Goal: Book appointment/travel/reservation

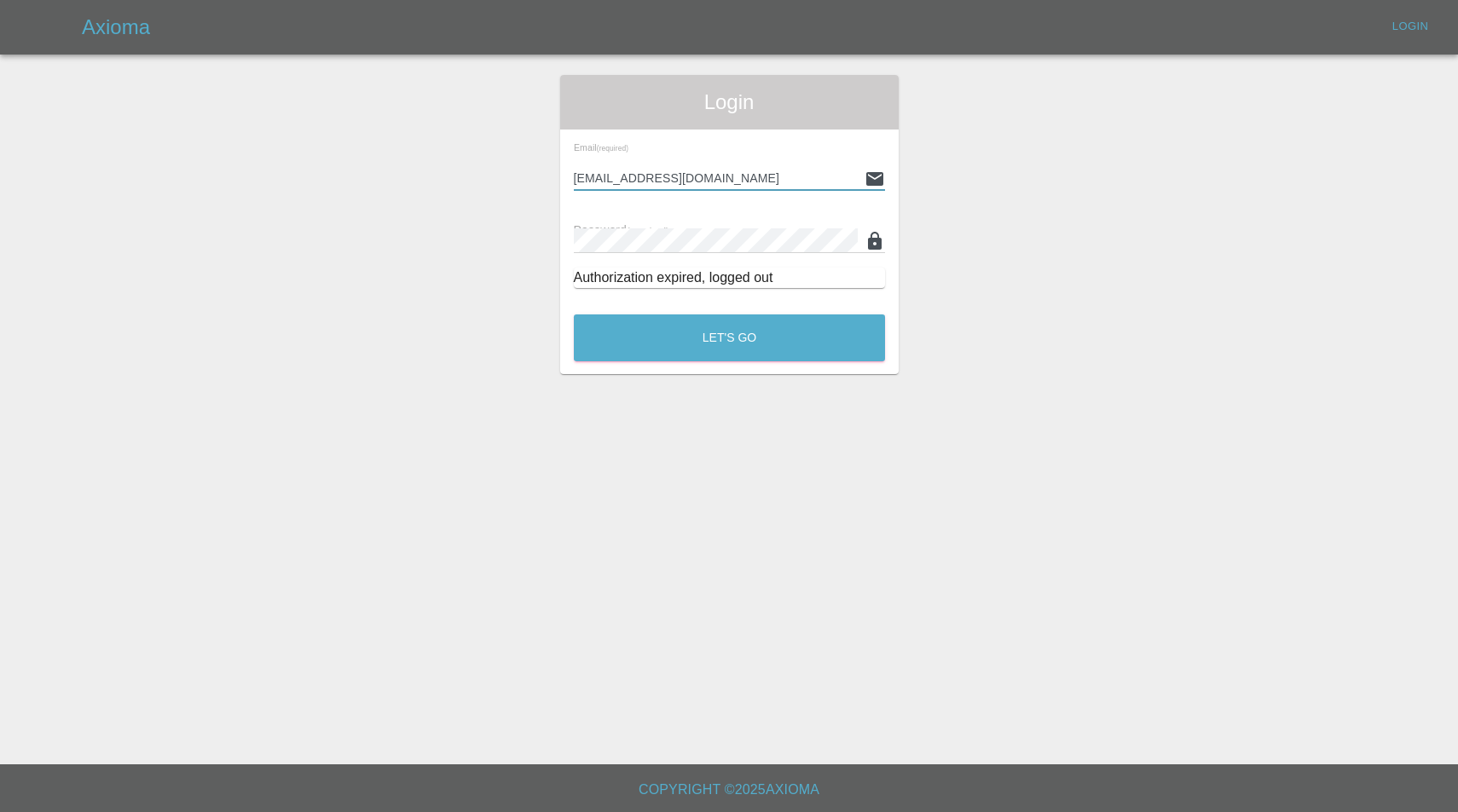
type input "enquiries@colourtouch.co.uk"
click at [729, 337] on button "Let's Go" at bounding box center [729, 337] width 311 height 47
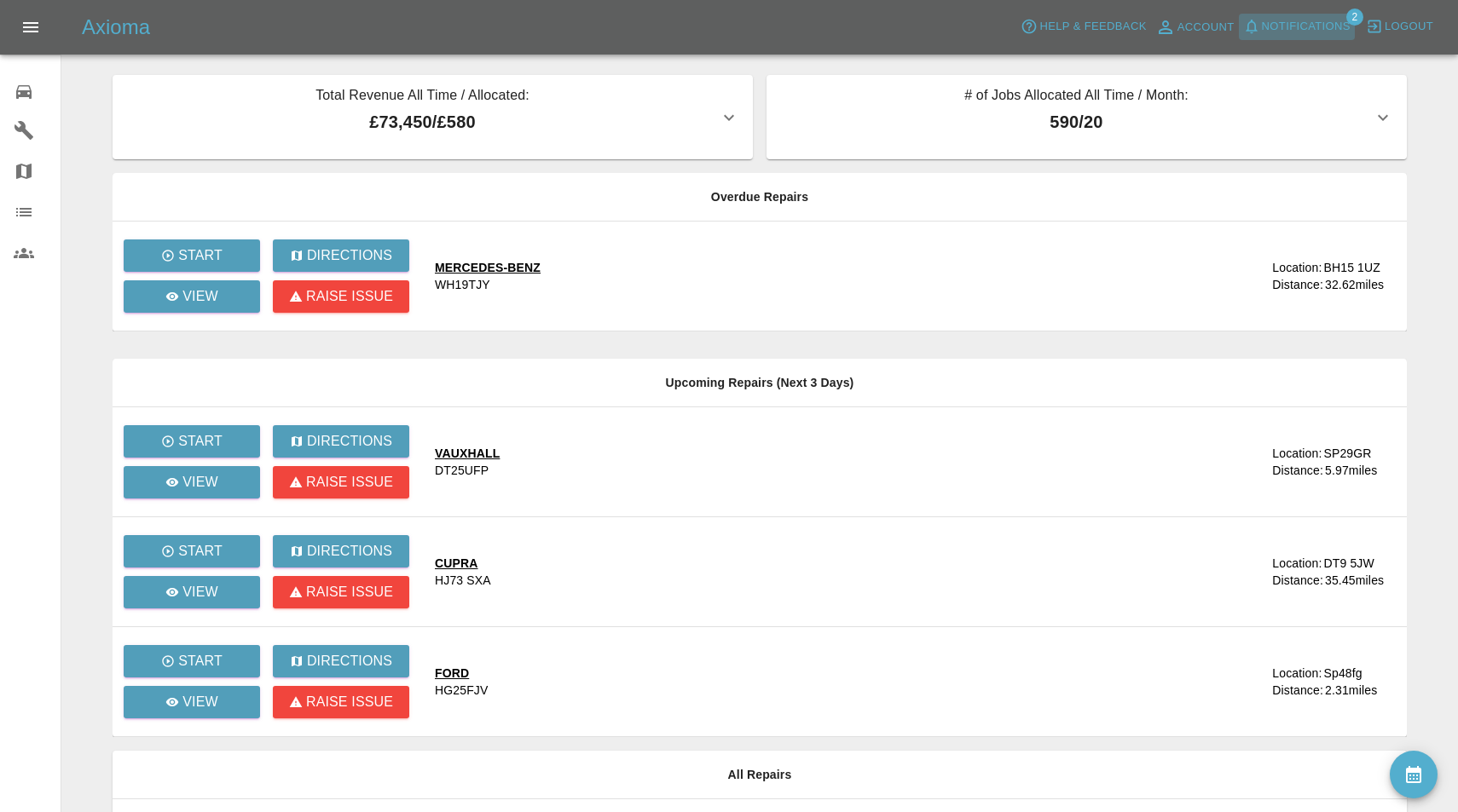
click at [1302, 19] on span "Notifications" at bounding box center [1306, 26] width 88 height 19
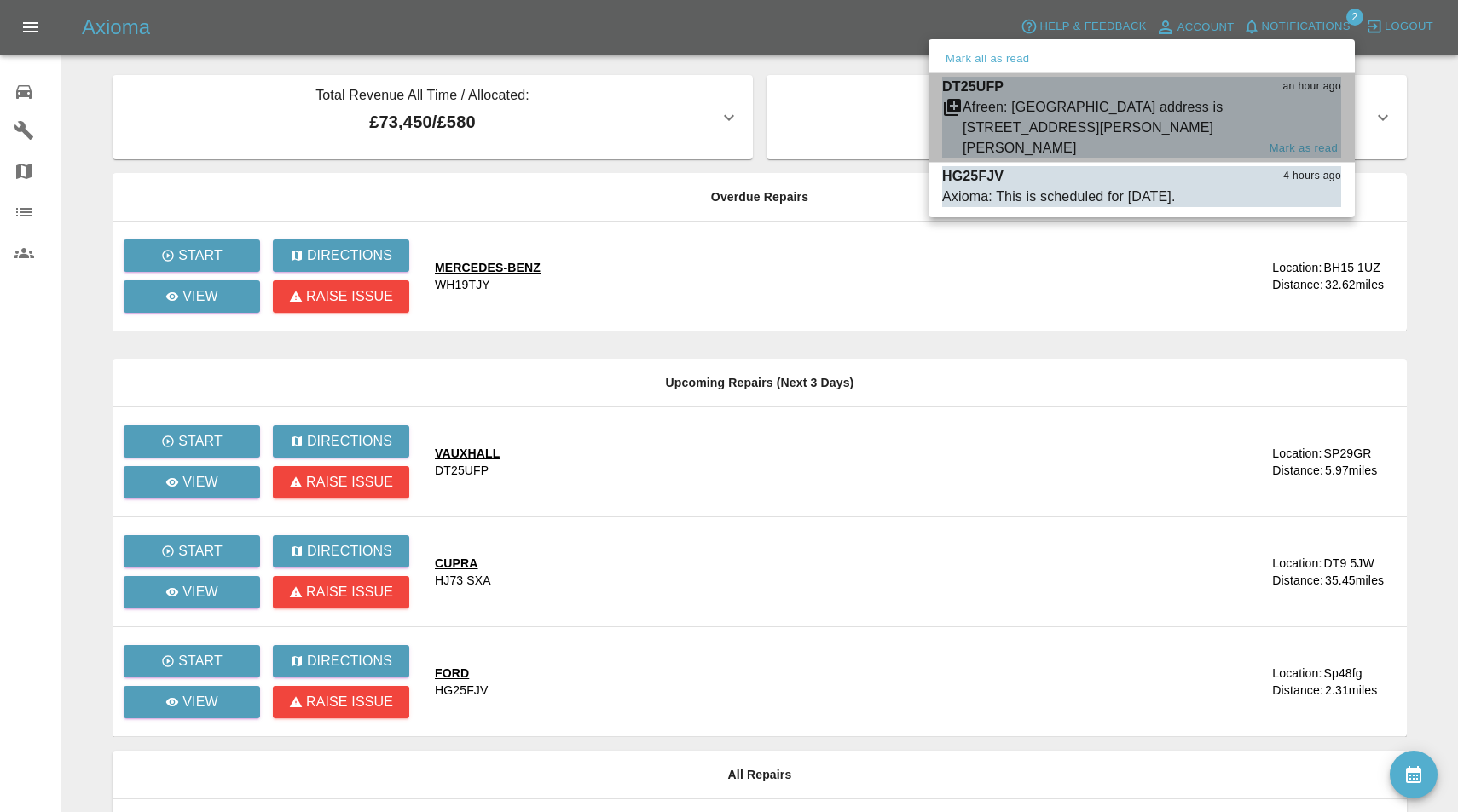
click at [1143, 117] on div "Afreen: Reminder Street address is 30 Finch close salisbury Sp29gr" at bounding box center [1109, 128] width 293 height 62
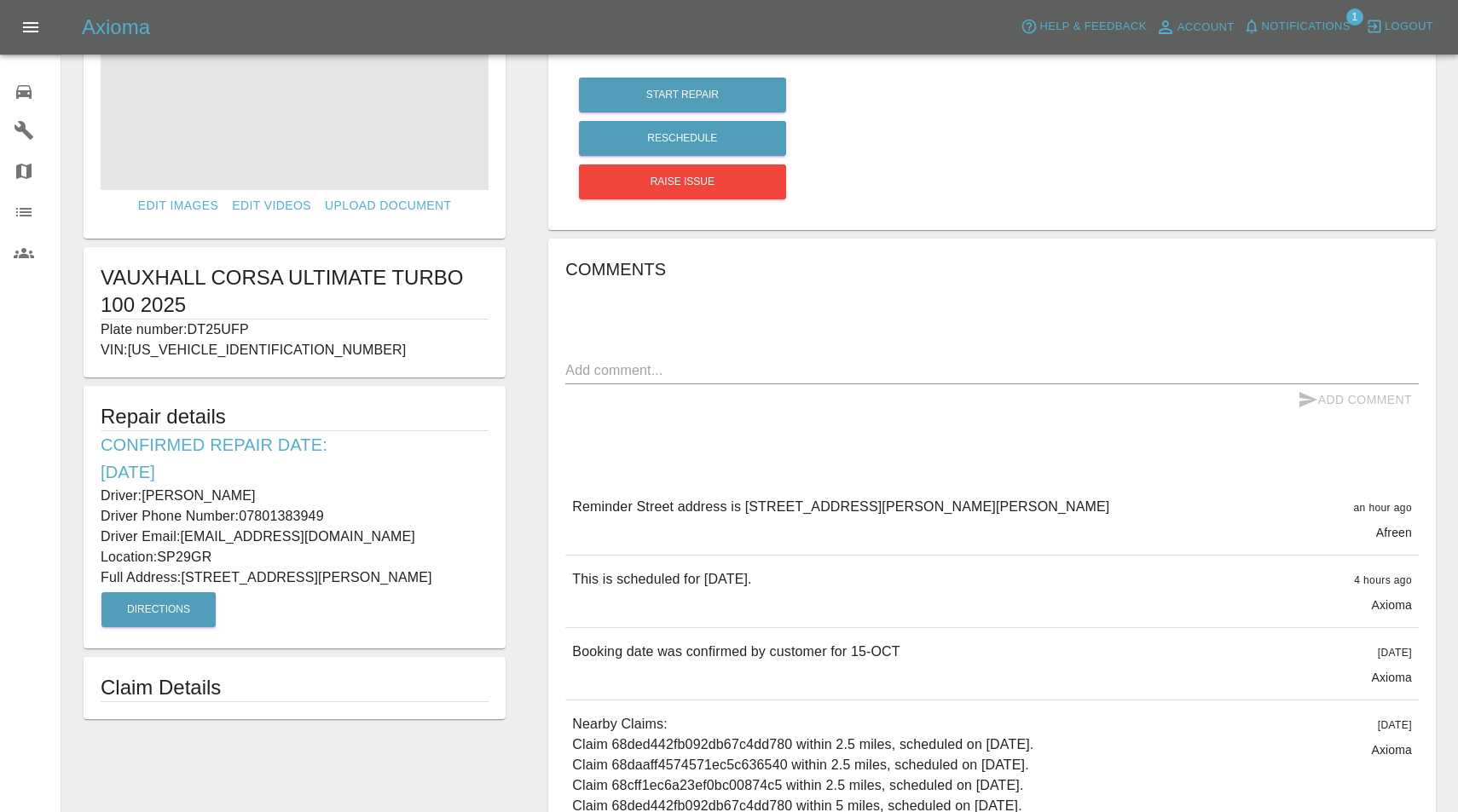
scroll to position [211, 0]
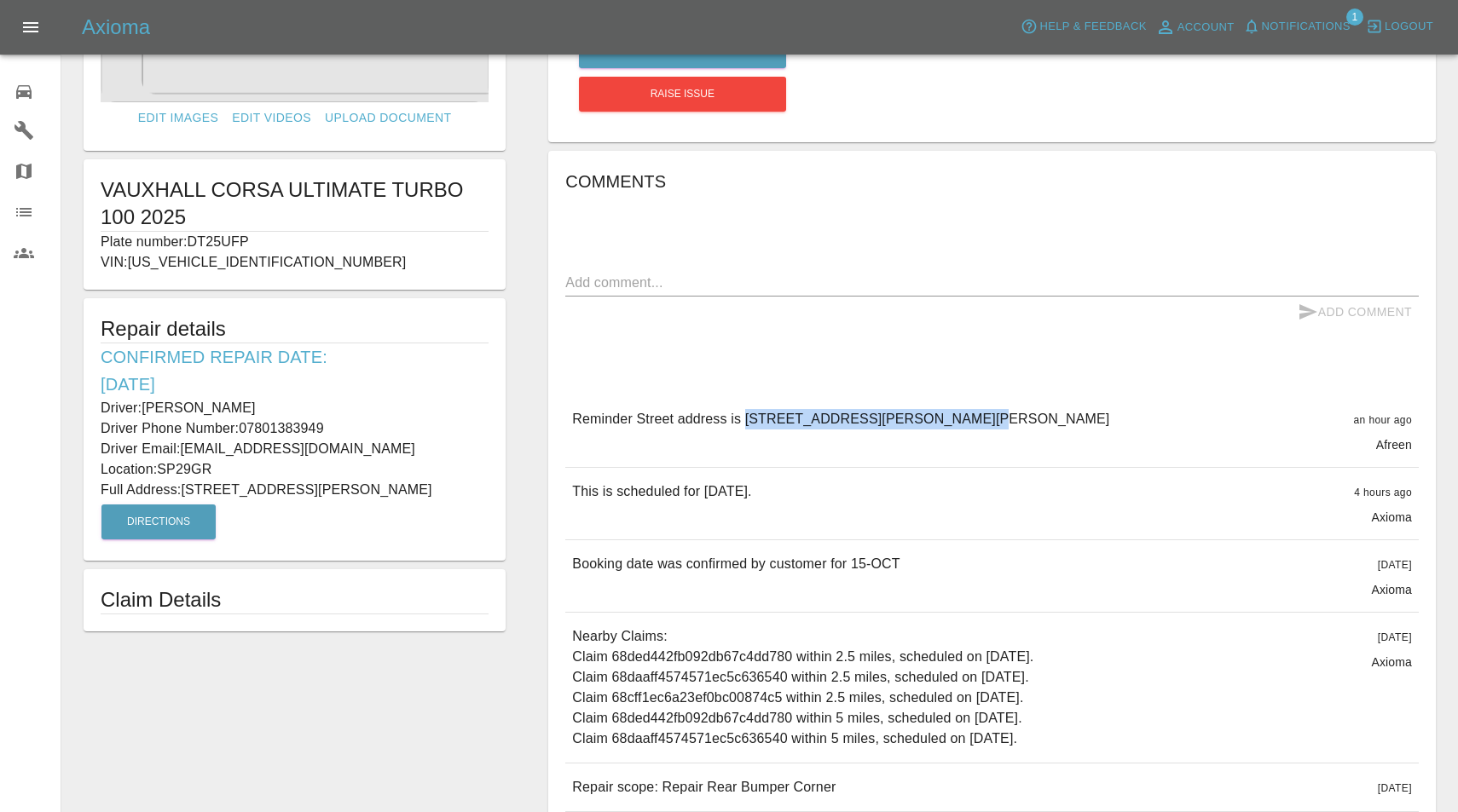
drag, startPoint x: 745, startPoint y: 419, endPoint x: 953, endPoint y: 431, distance: 208.3
click at [953, 431] on div "Reminder Street address is 30 Finch close salisbury Sp29gr an hour ago Afreen" at bounding box center [992, 431] width 854 height 71
copy p "30 Finch close salisbury Sp29gr"
click at [1301, 31] on span "Notifications" at bounding box center [1306, 26] width 88 height 19
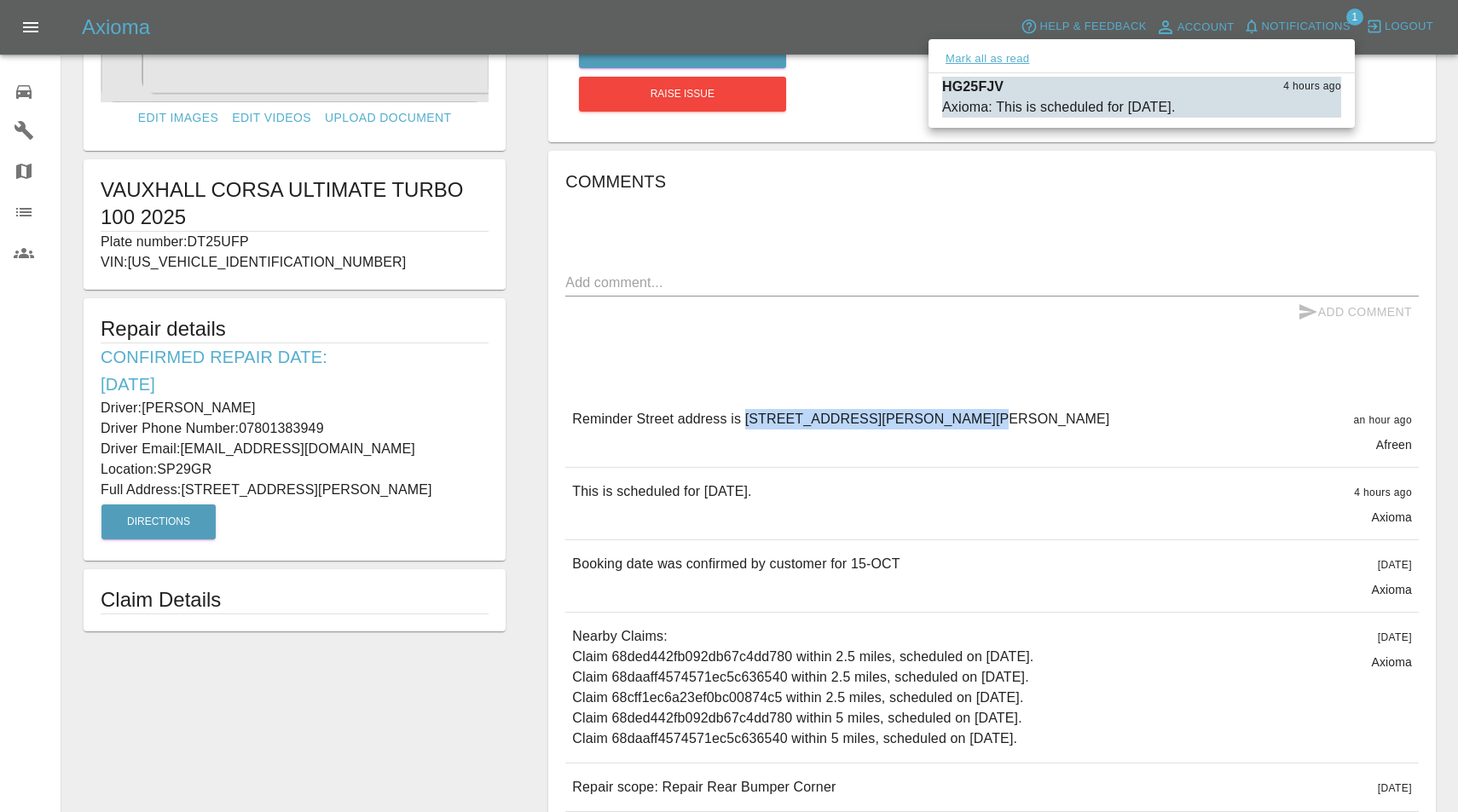
click at [1011, 61] on button "Mark all as read" at bounding box center [987, 59] width 90 height 19
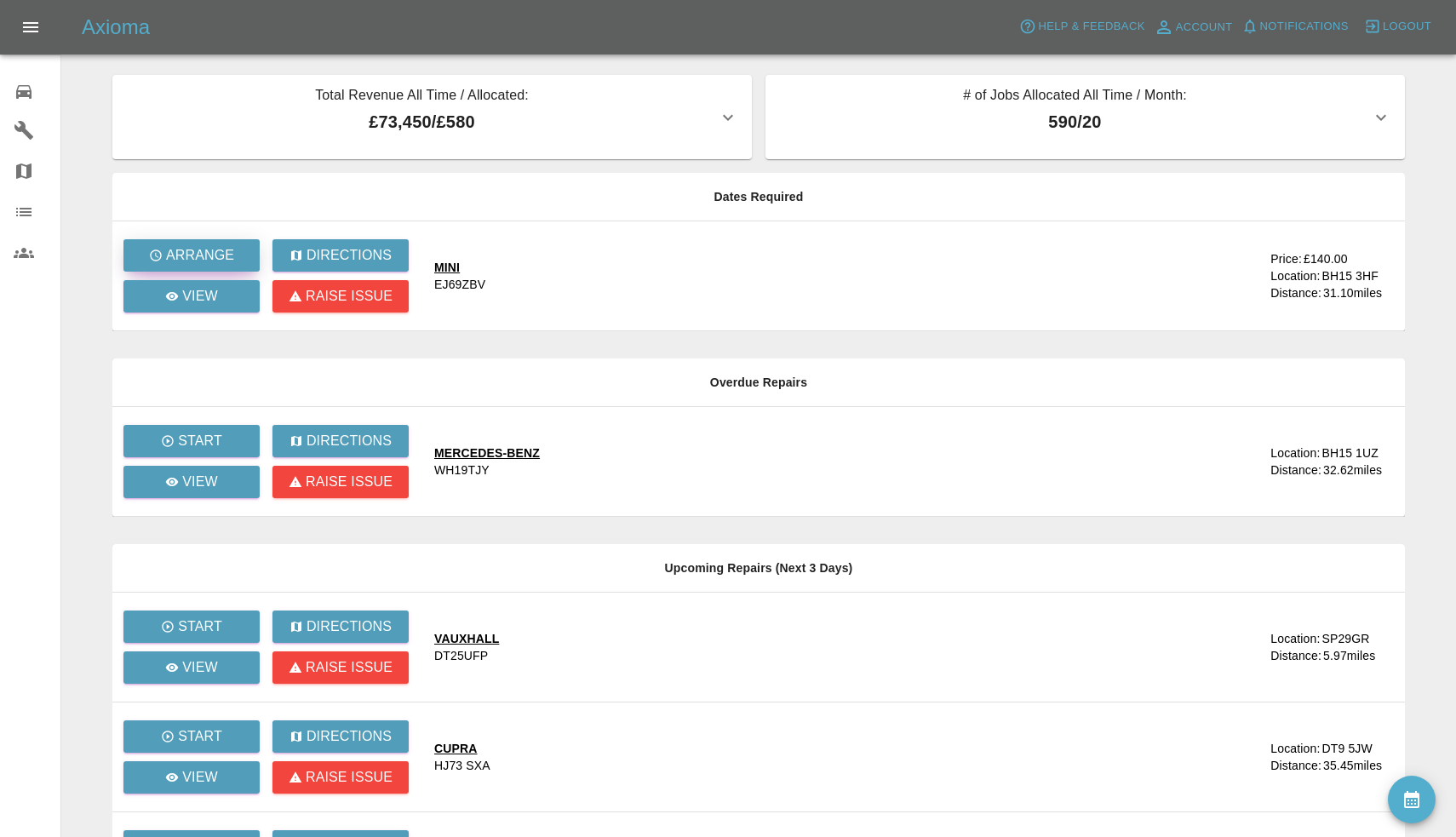
click at [212, 244] on button "Arrange" at bounding box center [191, 255] width 137 height 33
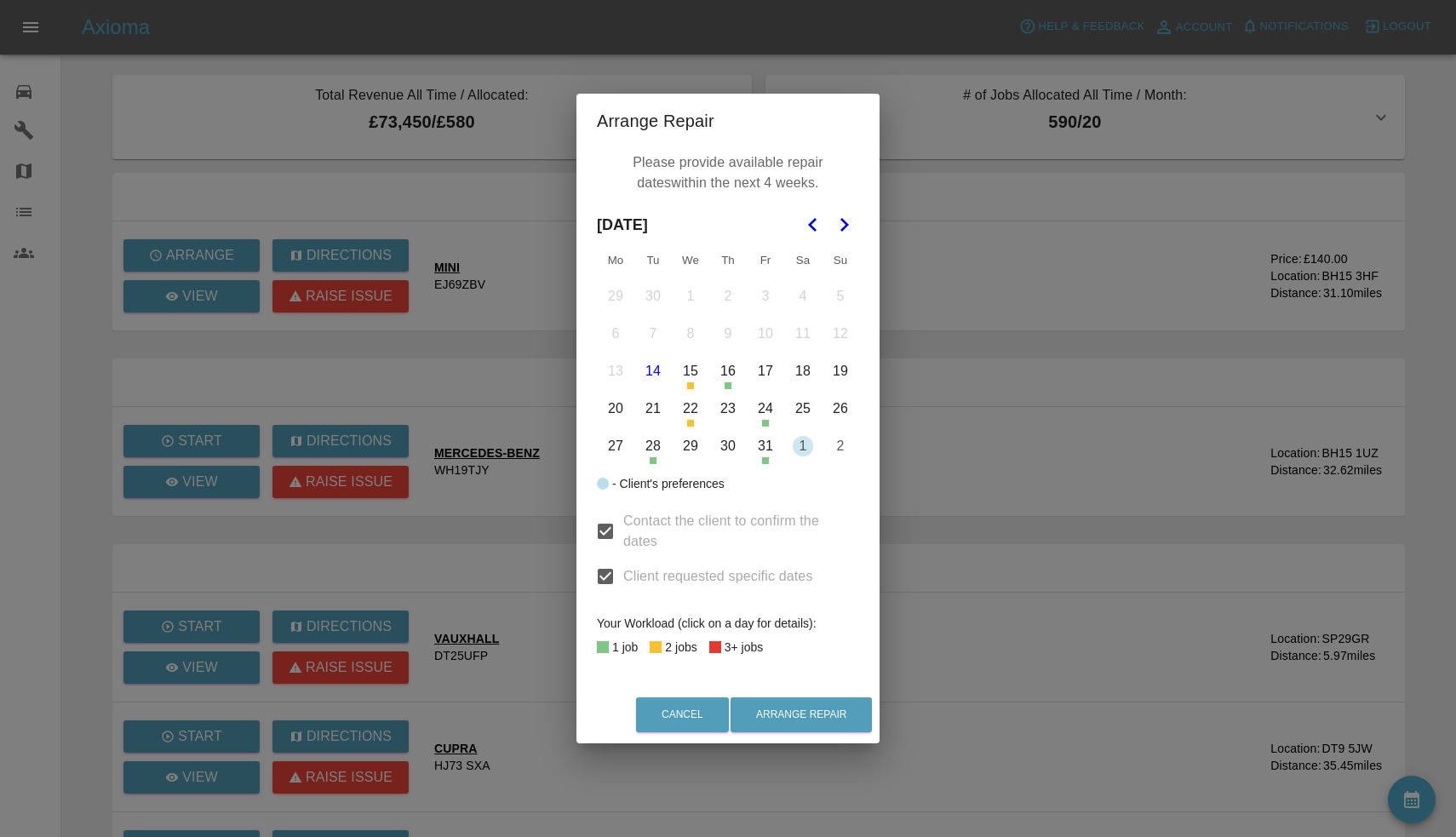
click at [734, 414] on button "23" at bounding box center [728, 408] width 36 height 36
click at [729, 416] on button "23" at bounding box center [728, 408] width 36 height 36
click at [762, 408] on button "24" at bounding box center [765, 408] width 36 height 36
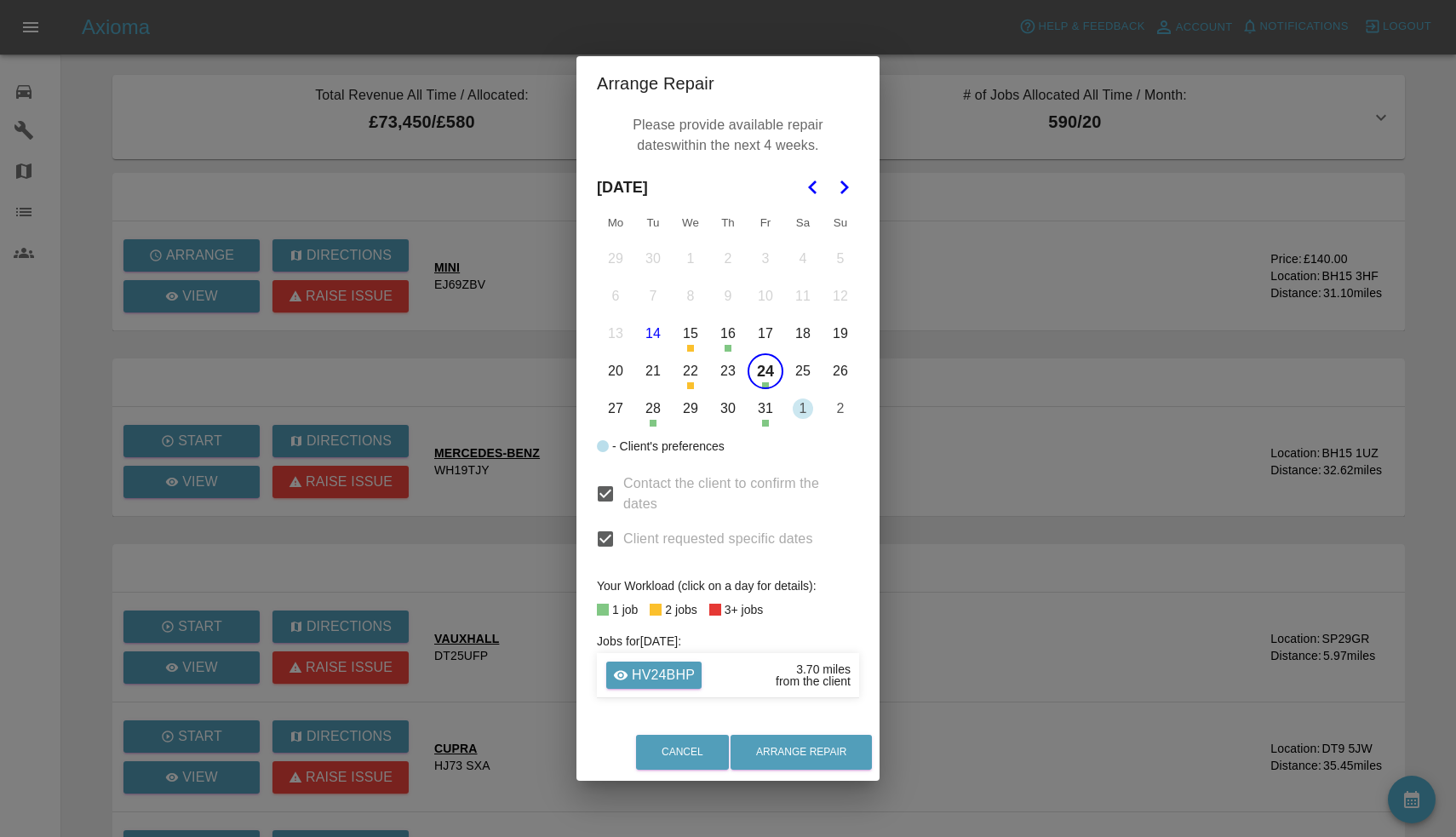
click at [657, 415] on button "28" at bounding box center [653, 408] width 36 height 36
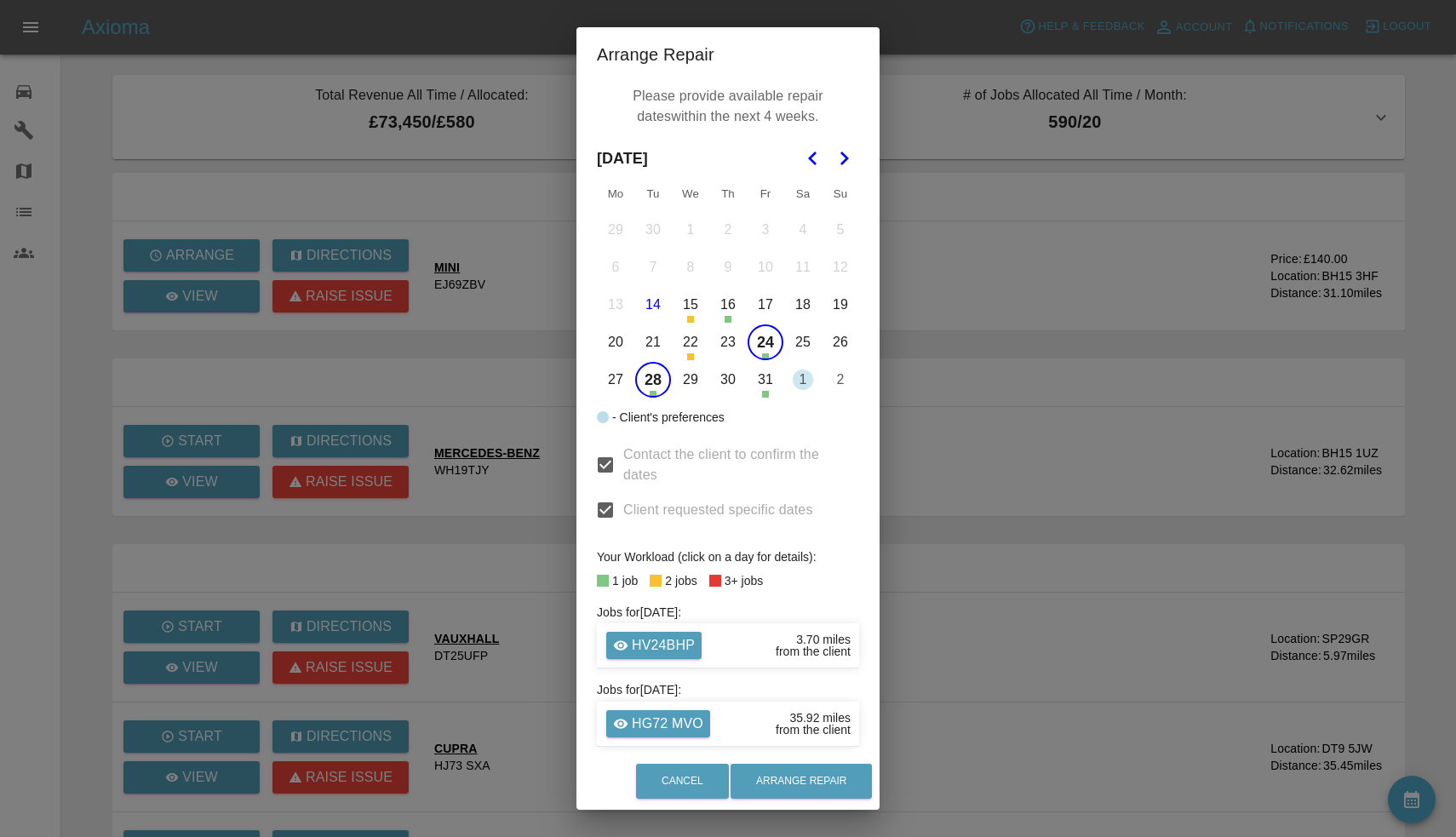
click at [700, 387] on button "29" at bounding box center [691, 379] width 36 height 36
click at [849, 158] on icon "Go to the Next Month" at bounding box center [843, 158] width 20 height 20
click at [780, 787] on button "Arrange Repair" at bounding box center [802, 781] width 141 height 35
